Goal: Information Seeking & Learning: Learn about a topic

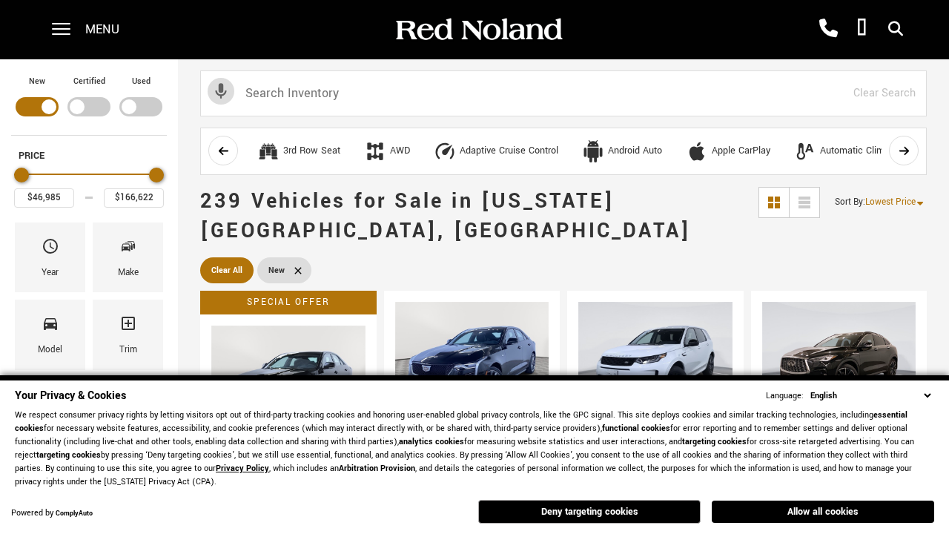
scroll to position [513, 0]
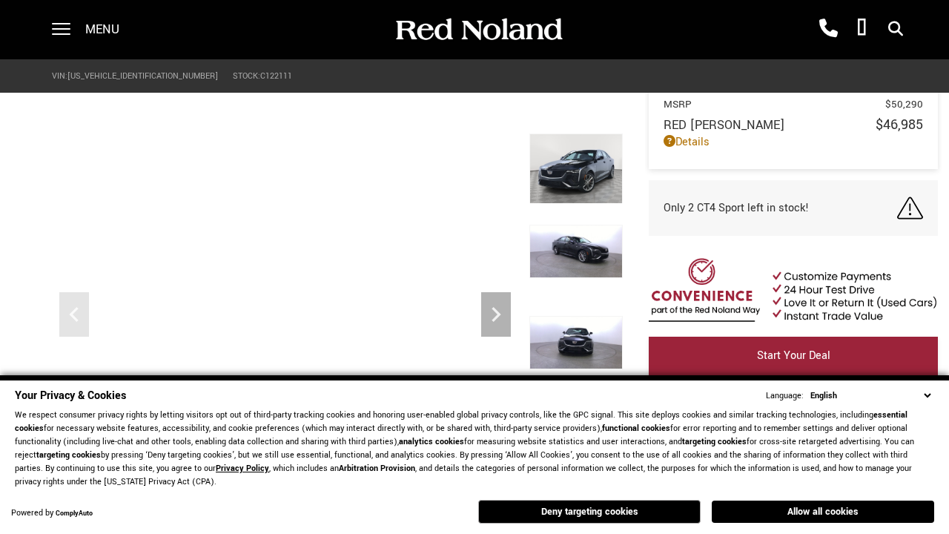
scroll to position [691, 0]
